Goal: Information Seeking & Learning: Learn about a topic

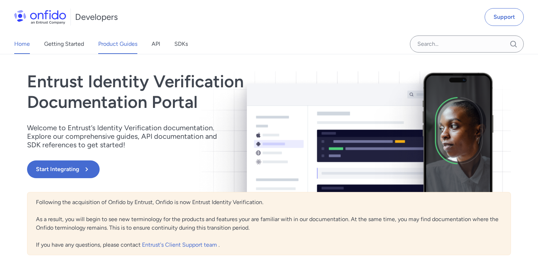
click at [119, 42] on link "Product Guides" at bounding box center [117, 44] width 39 height 20
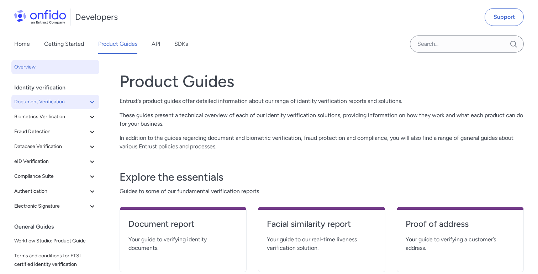
click at [85, 103] on span "Document Verification" at bounding box center [51, 102] width 74 height 9
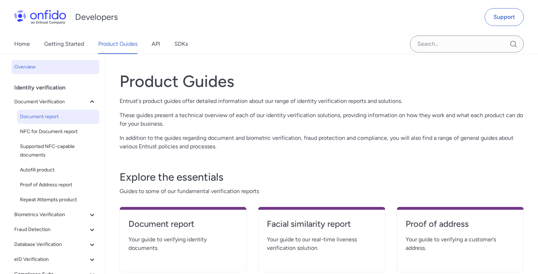
click at [66, 119] on span "Document report" at bounding box center [58, 117] width 76 height 9
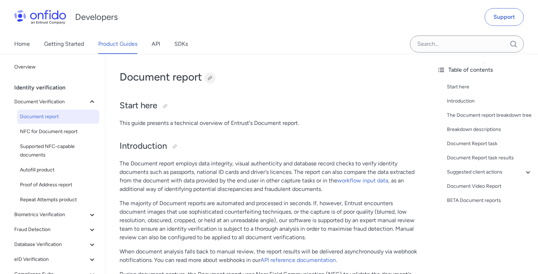
click at [209, 79] on div at bounding box center [210, 78] width 6 height 6
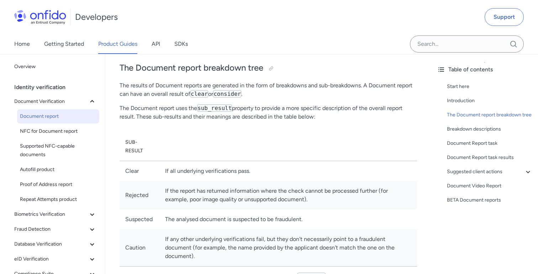
scroll to position [257, 0]
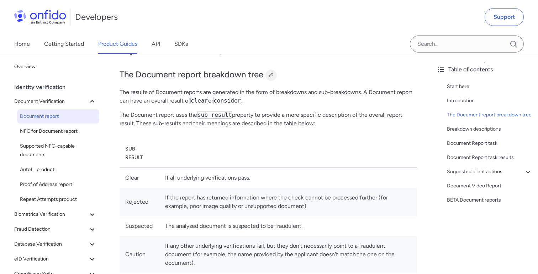
click at [272, 74] on div at bounding box center [271, 76] width 6 height 6
click at [48, 215] on span "Biometrics Verification" at bounding box center [51, 214] width 74 height 9
click at [43, 232] on span "Facial Similarity reports" at bounding box center [58, 229] width 76 height 9
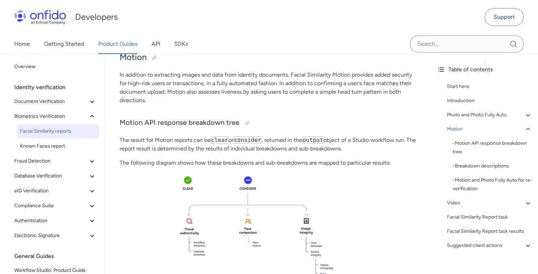
scroll to position [864, 0]
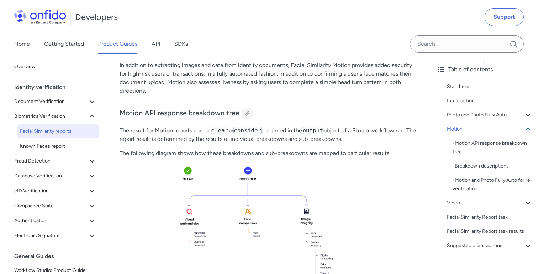
click at [246, 117] on div at bounding box center [247, 114] width 6 height 6
